Goal: Information Seeking & Learning: Learn about a topic

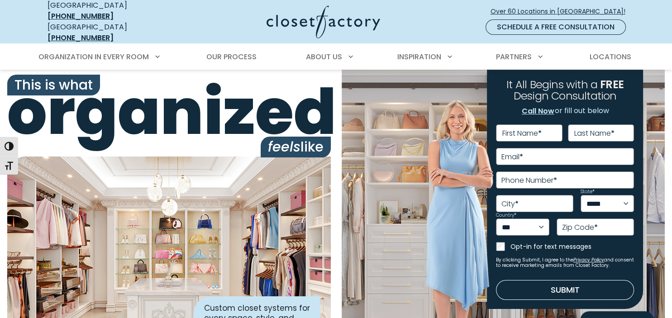
click at [210, 5] on div at bounding box center [311, 21] width 254 height 33
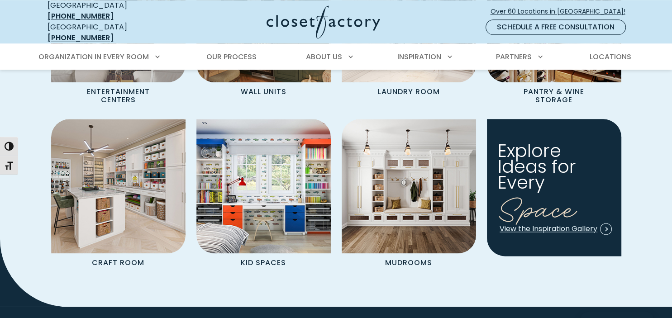
scroll to position [1076, 0]
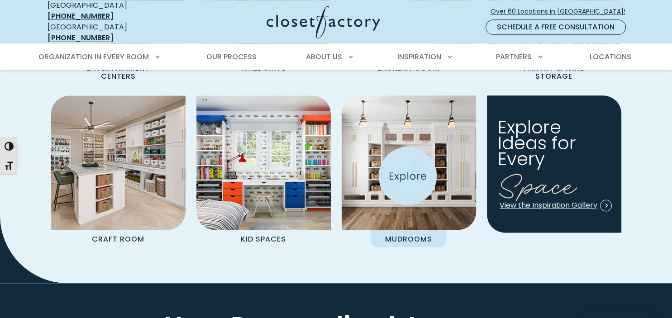
click at [408, 176] on img "Spaces Grid" at bounding box center [409, 163] width 148 height 148
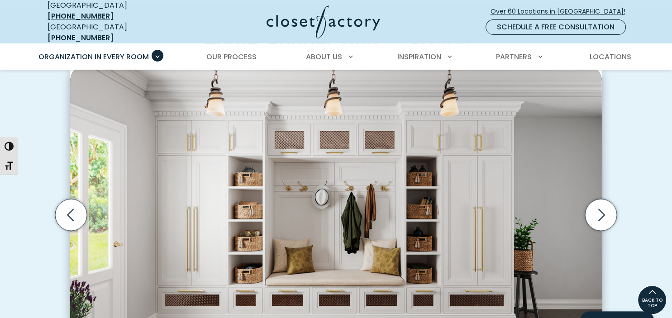
scroll to position [263, 0]
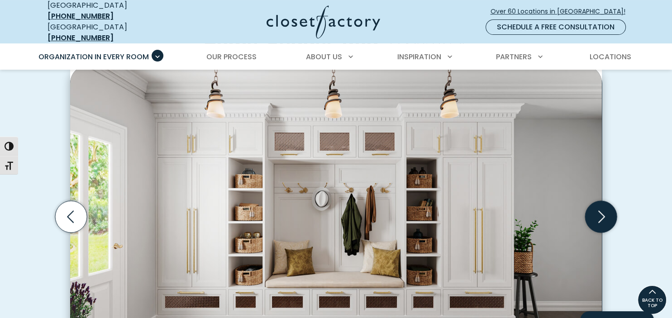
click at [600, 214] on icon "Next slide" at bounding box center [601, 217] width 7 height 12
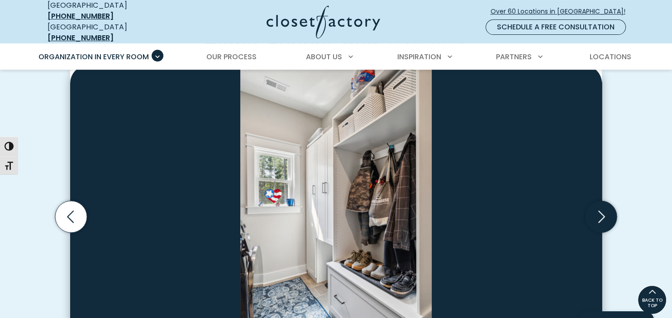
click at [600, 214] on icon "Next slide" at bounding box center [601, 217] width 7 height 12
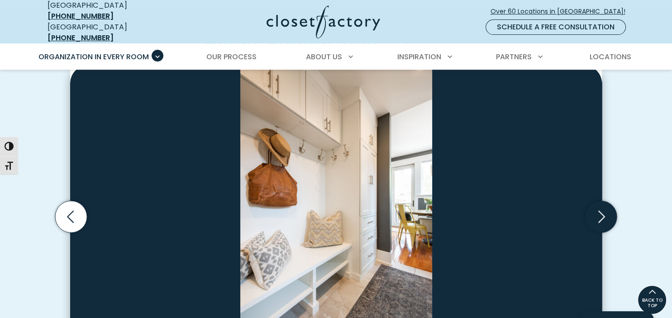
click at [600, 214] on icon "Next slide" at bounding box center [601, 217] width 7 height 12
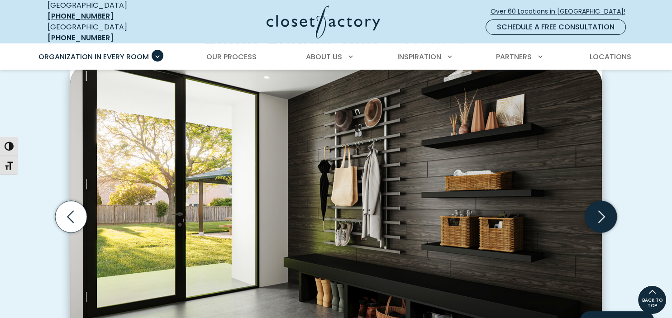
click at [600, 214] on icon "Next slide" at bounding box center [601, 217] width 7 height 12
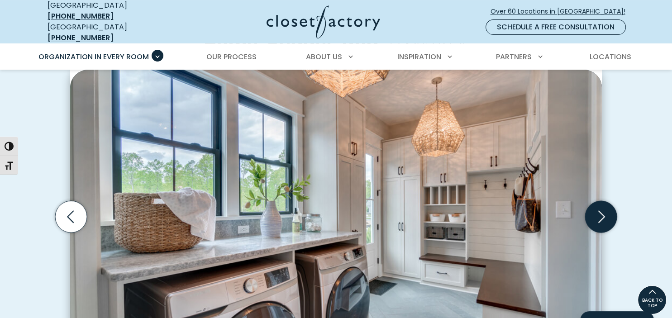
click at [600, 218] on icon "Next slide" at bounding box center [601, 217] width 32 height 32
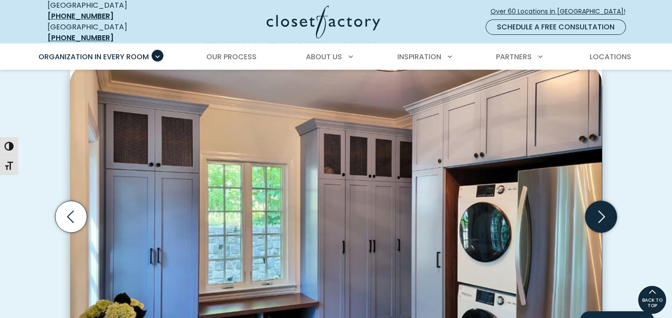
click at [600, 218] on icon "Next slide" at bounding box center [601, 217] width 32 height 32
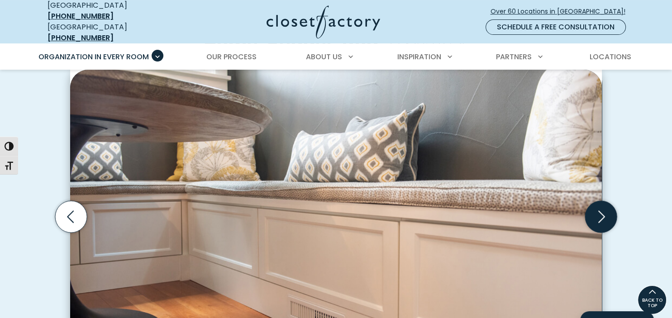
click at [600, 218] on icon "Next slide" at bounding box center [601, 217] width 32 height 32
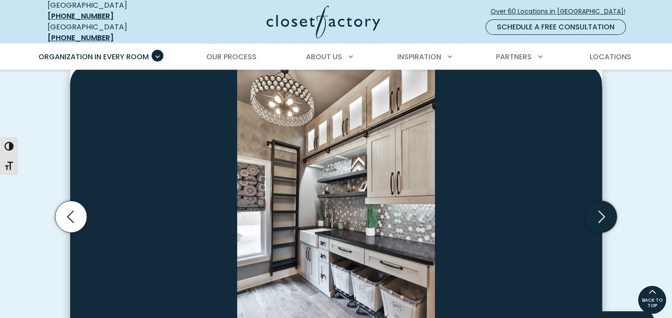
click at [600, 218] on icon "Next slide" at bounding box center [601, 217] width 32 height 32
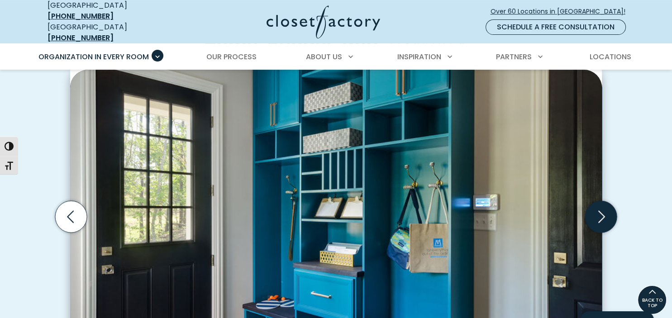
click at [600, 218] on icon "Next slide" at bounding box center [601, 217] width 32 height 32
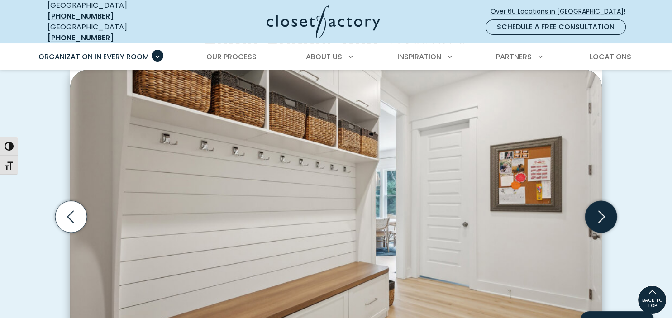
click at [600, 218] on icon "Next slide" at bounding box center [601, 217] width 32 height 32
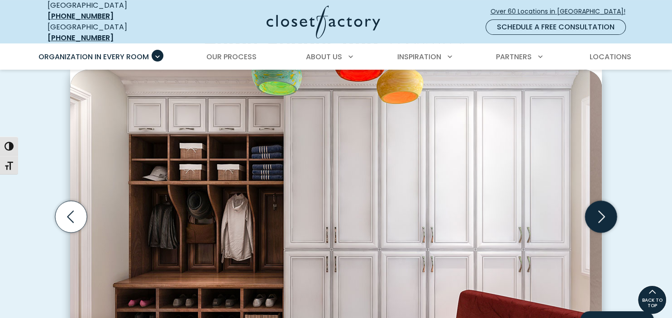
click at [600, 218] on icon "Next slide" at bounding box center [601, 217] width 32 height 32
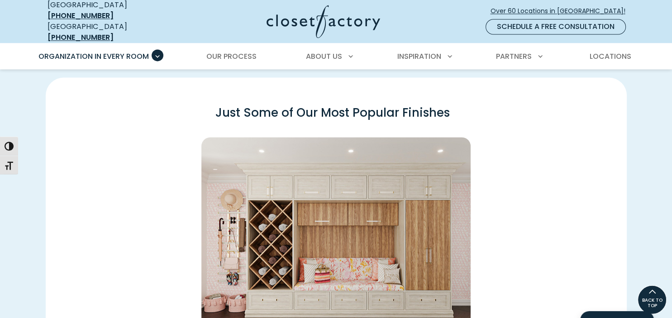
scroll to position [1219, 0]
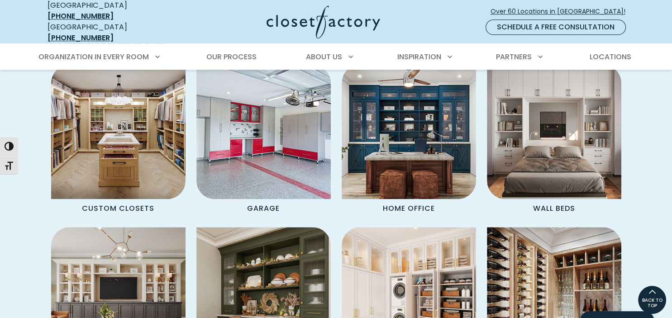
scroll to position [772, 0]
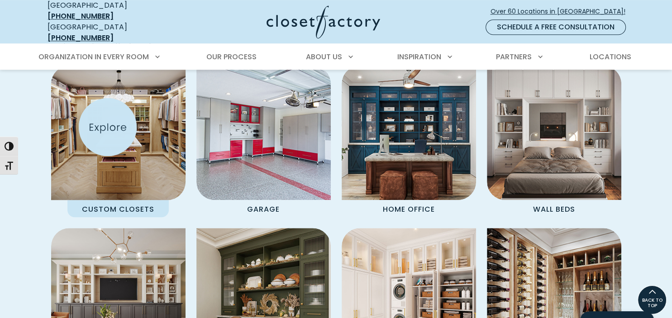
click at [108, 127] on img "Spaces Grid" at bounding box center [118, 133] width 148 height 148
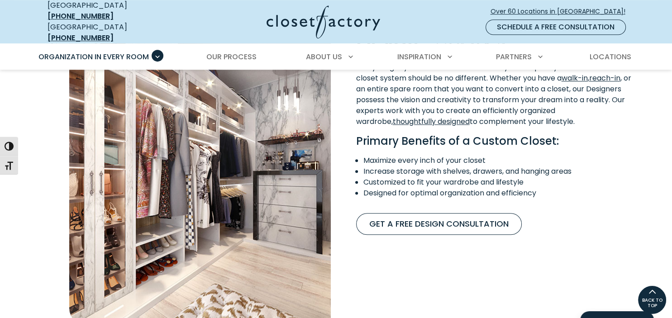
scroll to position [502, 0]
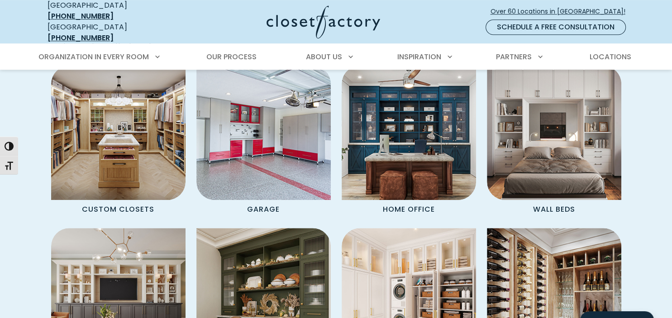
scroll to position [771, 0]
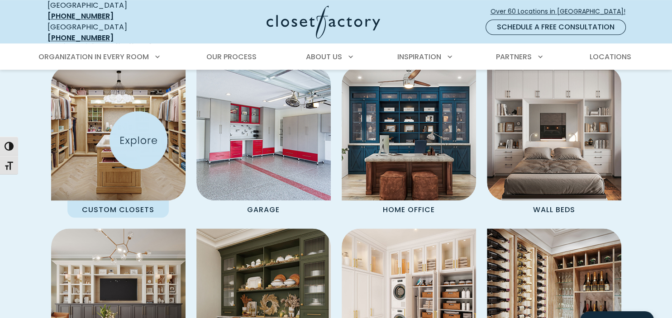
click at [139, 140] on img "Spaces Grid" at bounding box center [118, 133] width 148 height 148
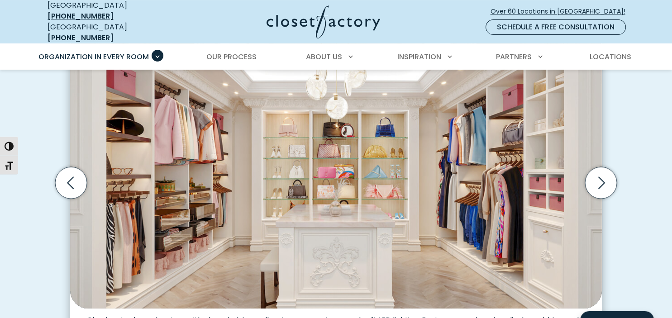
scroll to position [311, 0]
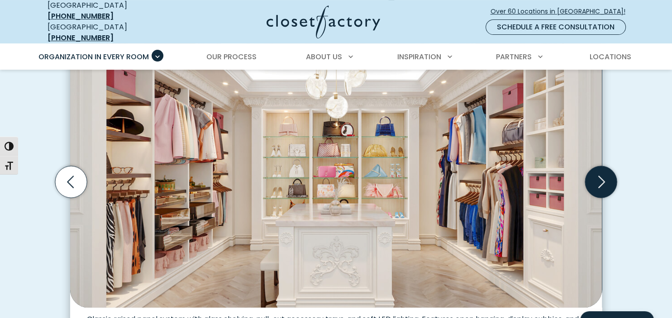
click at [607, 181] on icon "Next slide" at bounding box center [601, 182] width 32 height 32
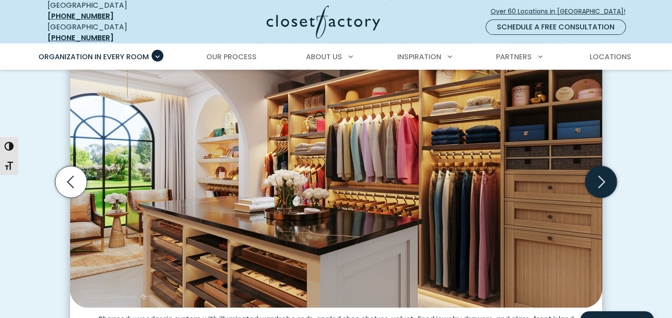
click at [600, 172] on icon "Next slide" at bounding box center [601, 182] width 32 height 32
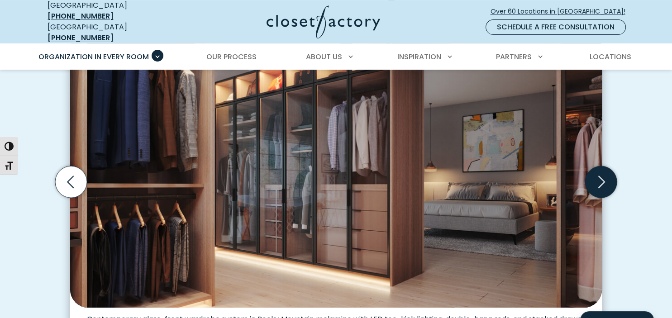
click at [600, 172] on icon "Next slide" at bounding box center [601, 182] width 32 height 32
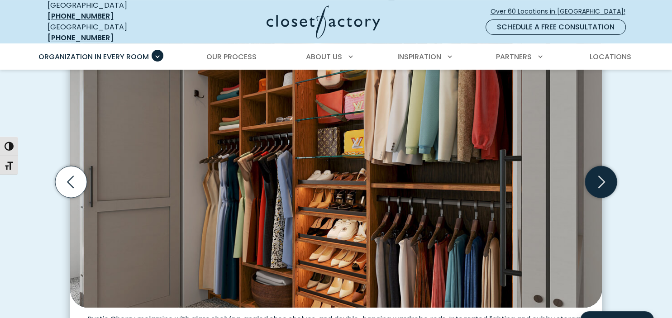
click at [600, 172] on icon "Next slide" at bounding box center [601, 182] width 32 height 32
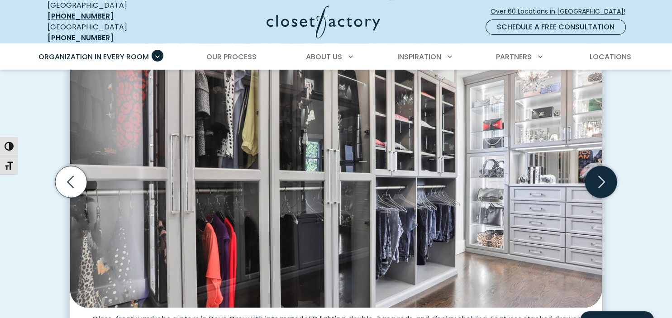
click at [600, 172] on icon "Next slide" at bounding box center [601, 182] width 32 height 32
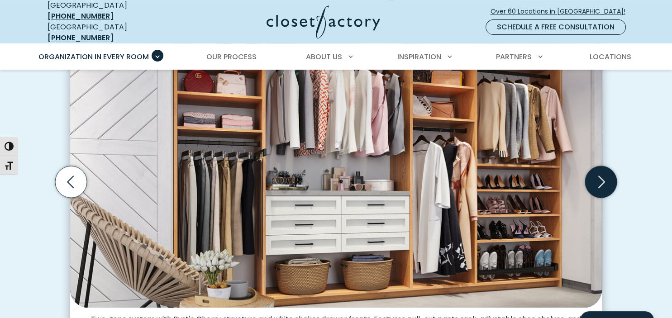
click at [600, 172] on icon "Next slide" at bounding box center [601, 182] width 32 height 32
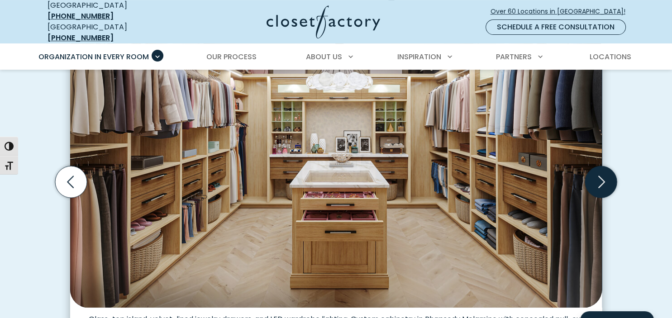
click at [600, 172] on icon "Next slide" at bounding box center [601, 182] width 32 height 32
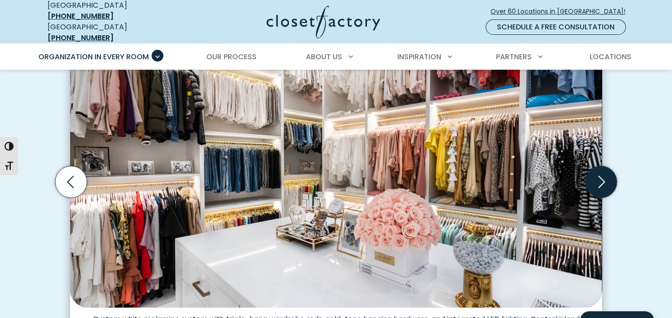
click at [600, 172] on icon "Next slide" at bounding box center [601, 182] width 32 height 32
